Goal: Task Accomplishment & Management: Use online tool/utility

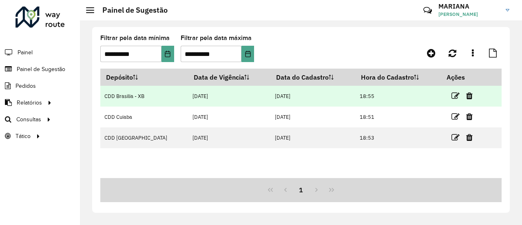
click at [135, 99] on td "CDD Brasilia - XB" at bounding box center [144, 96] width 88 height 21
click at [451, 97] on icon at bounding box center [455, 96] width 8 height 8
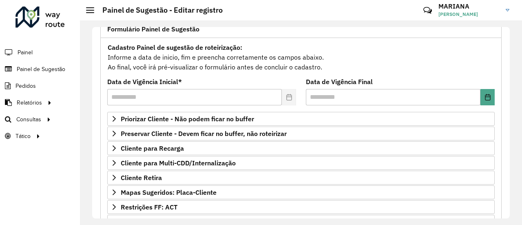
scroll to position [64, 0]
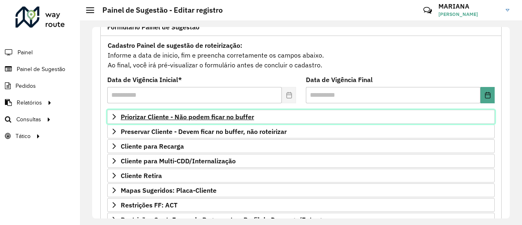
click at [224, 119] on span "Priorizar Cliente - Não podem ficar no buffer" at bounding box center [187, 116] width 133 height 7
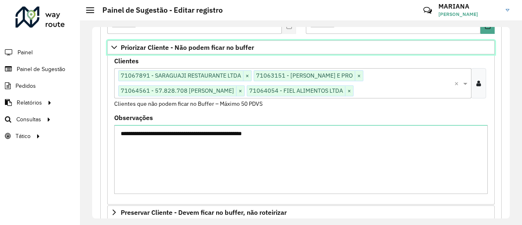
scroll to position [132, 0]
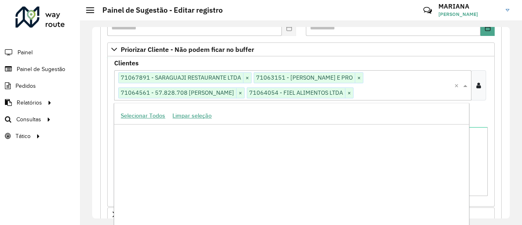
click at [413, 91] on input "text" at bounding box center [403, 93] width 101 height 10
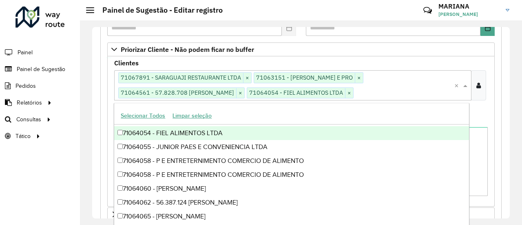
paste input "*****"
type input "*****"
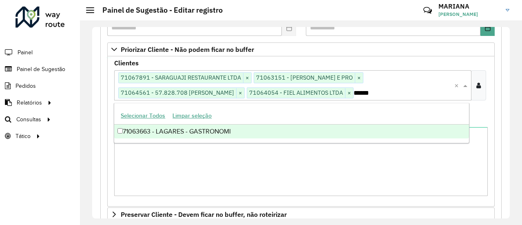
click at [137, 130] on div "71063663 - LAGARES - GASTRONOMI" at bounding box center [291, 131] width 354 height 14
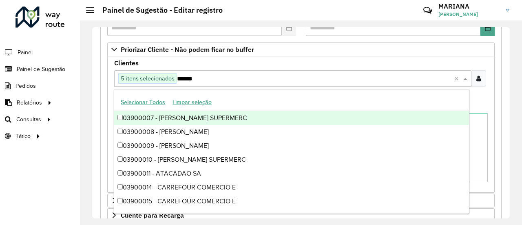
click at [494, 103] on div "**********" at bounding box center [300, 178] width 401 height 418
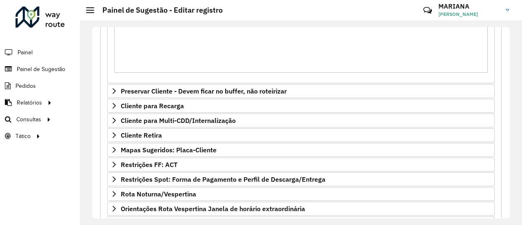
scroll to position [313, 0]
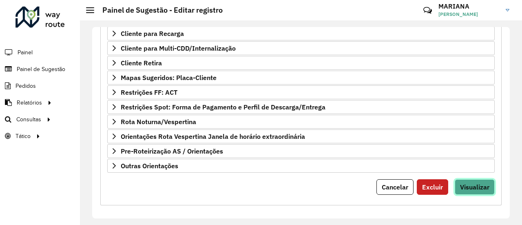
click at [481, 185] on span "Visualizar" at bounding box center [474, 187] width 29 height 8
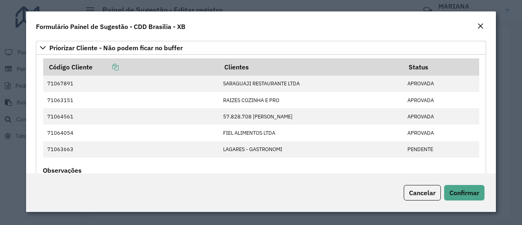
scroll to position [33, 0]
click at [472, 196] on span "Confirmar" at bounding box center [464, 192] width 30 height 8
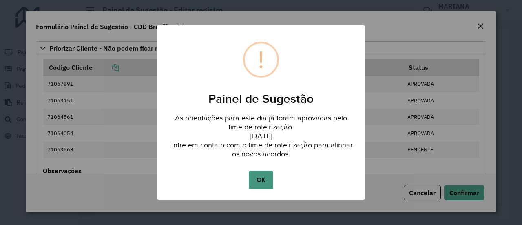
click at [263, 177] on button "OK" at bounding box center [261, 179] width 24 height 19
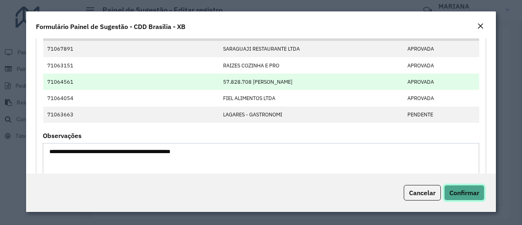
scroll to position [69, 0]
